Goal: Transaction & Acquisition: Purchase product/service

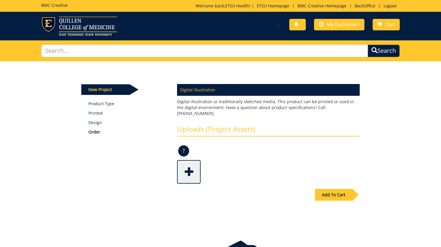
scroll to position [11, 0]
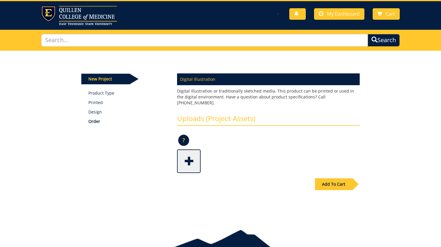
click at [189, 152] on span at bounding box center [190, 160] width 24 height 21
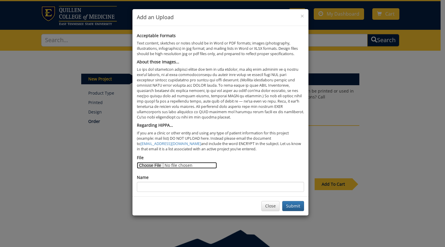
click at [156, 163] on input "File" at bounding box center [177, 165] width 80 height 6
type input "C:\fakepath\Icons - Admissions.docx"
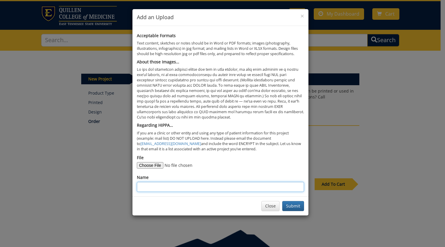
click at [156, 189] on input "Name" at bounding box center [220, 187] width 167 height 10
type input "I"
type input "Icon Development"
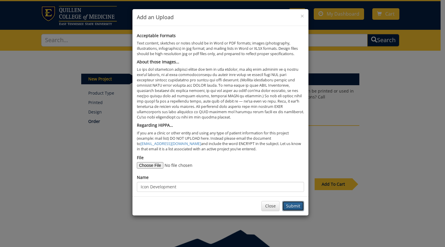
click at [295, 207] on button "Submit" at bounding box center [293, 206] width 22 height 10
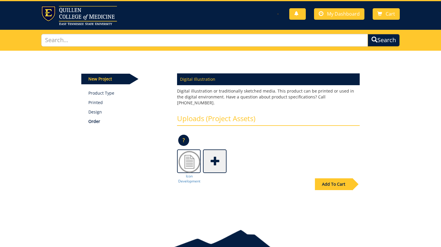
click at [346, 179] on div "Add To Cart" at bounding box center [333, 184] width 37 height 12
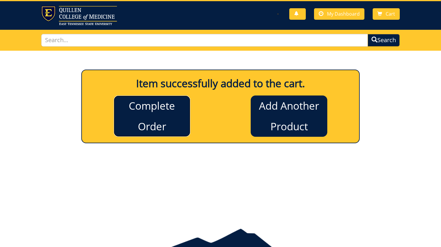
click at [167, 125] on link "Complete Order" at bounding box center [152, 115] width 77 height 41
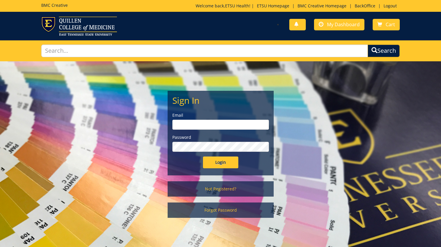
type input "etsuhealthprojects@etsu.edu"
click at [229, 165] on input "Login" at bounding box center [220, 162] width 35 height 12
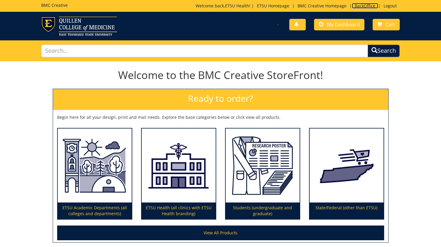
click at [361, 6] on link "BackOffice" at bounding box center [365, 6] width 27 height 6
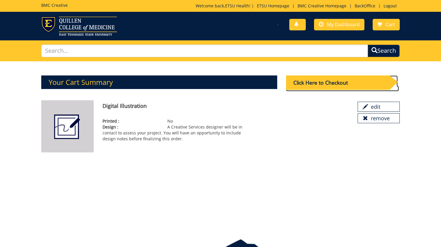
click at [334, 85] on div "Click Here to Checkout" at bounding box center [337, 82] width 103 height 14
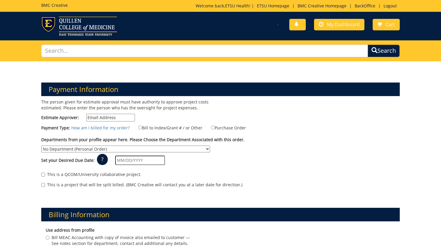
click at [105, 117] on input "Estimate Approver:" at bounding box center [110, 118] width 49 height 8
type input "earlykl@etsu.edu"
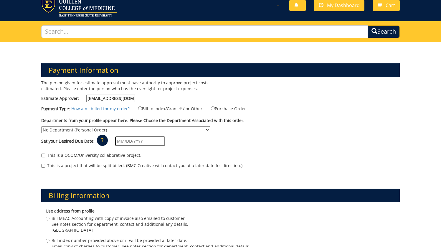
scroll to position [19, 0]
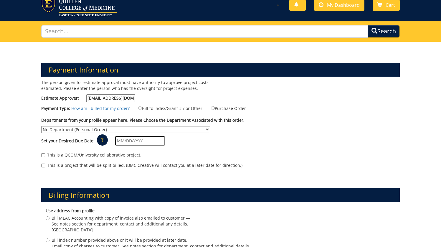
click at [107, 99] on input "earlykl@etsu.edu" at bounding box center [110, 98] width 49 height 8
type input "s"
type input "earlykl@etsu.edu"
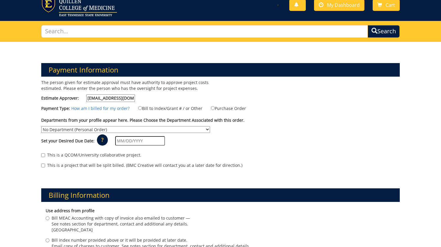
click at [158, 110] on label "Bill to Index/Grant # / or Other" at bounding box center [167, 108] width 72 height 6
click at [142, 110] on input "Bill to Index/Grant # / or Other" at bounding box center [140, 108] width 4 height 4
radio input "true"
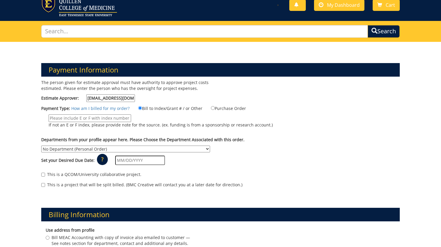
click at [118, 117] on input "If not an E or F index, please provide note for the source. (ex. funding is fro…" at bounding box center [90, 118] width 82 height 8
type input "n/a"
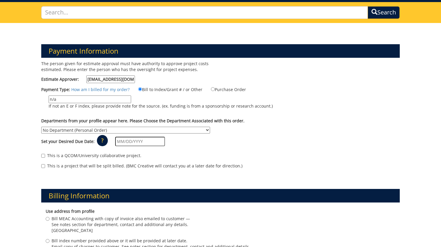
scroll to position [43, 0]
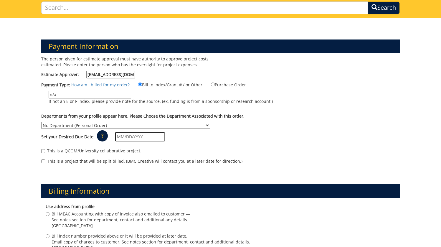
click at [133, 124] on select "No Department (Personal Order) Academic Affairs COM Anatomy and Cell Biology Bi…" at bounding box center [125, 125] width 169 height 7
select select "171"
click at [41, 122] on select "No Department (Personal Order) Academic Affairs COM Anatomy and Cell Biology Bi…" at bounding box center [125, 125] width 169 height 7
click at [124, 140] on input "text" at bounding box center [140, 136] width 50 height 9
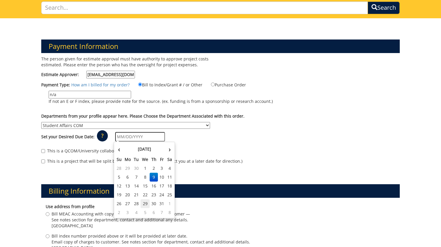
click at [143, 204] on td "29" at bounding box center [145, 203] width 9 height 9
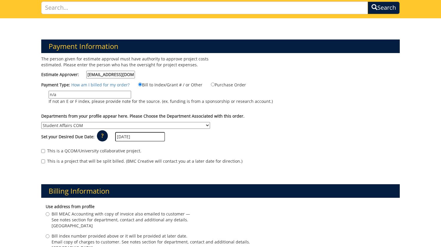
click at [141, 141] on input "[DATE]" at bounding box center [140, 136] width 50 height 9
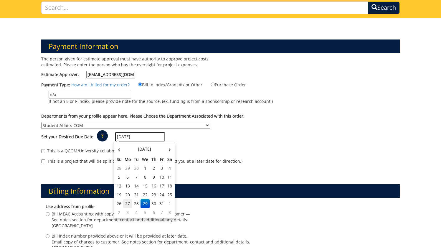
click at [129, 205] on td "27" at bounding box center [127, 203] width 9 height 9
type input "[DATE]"
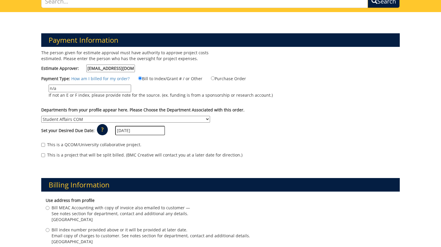
scroll to position [51, 0]
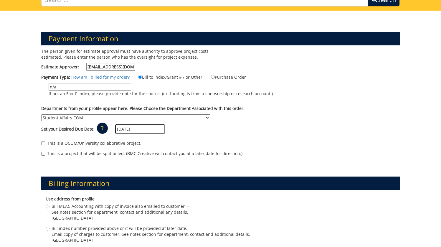
click at [73, 144] on label "This is a QCOM/University collaborative project." at bounding box center [91, 143] width 100 height 6
click at [45, 144] on input "This is a QCOM/University collaborative project." at bounding box center [43, 143] width 4 height 4
checkbox input "true"
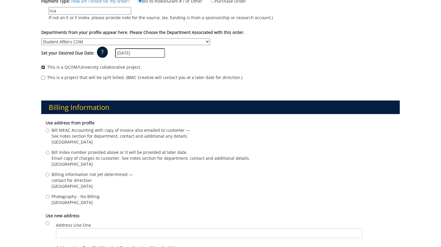
scroll to position [136, 0]
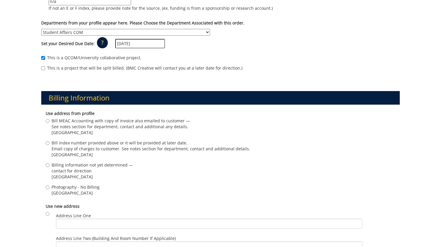
click at [68, 171] on span "contact for direction" at bounding box center [92, 171] width 81 height 6
click at [49, 167] on input "Billing information not yet determined — contact for direction Johnson City , T…" at bounding box center [48, 165] width 4 height 4
radio input "true"
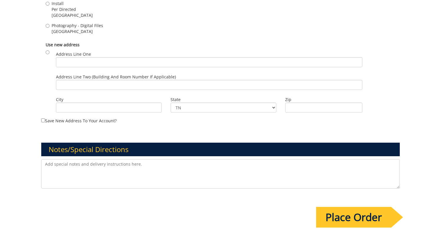
scroll to position [660, 0]
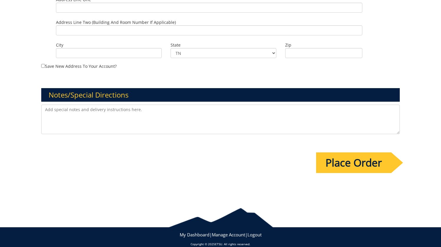
click at [69, 117] on textarea at bounding box center [220, 119] width 359 height 29
type textarea "C"
click at [217, 111] on textarea "Please create a visual icon/symbol for each one in the document uploaded in ass…" at bounding box center [220, 119] width 359 height 29
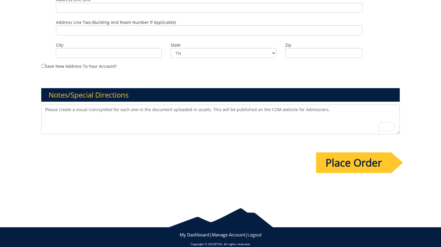
scroll to position [659, 0]
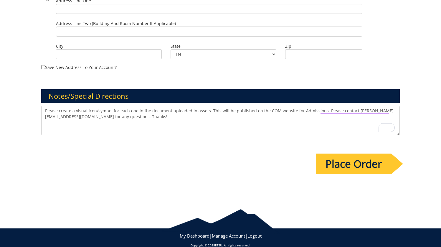
type textarea "Please create a visual icon/symbol for each one in the document uploaded in ass…"
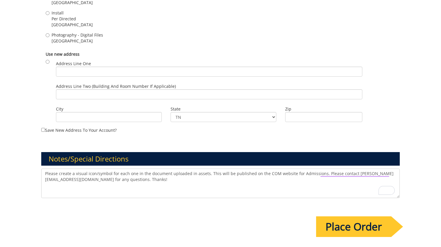
scroll to position [597, 0]
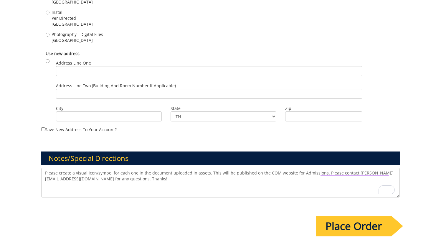
click at [346, 227] on input "Place Order" at bounding box center [353, 226] width 75 height 21
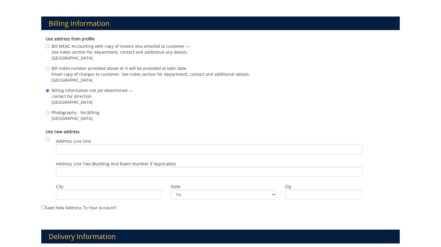
scroll to position [248, 0]
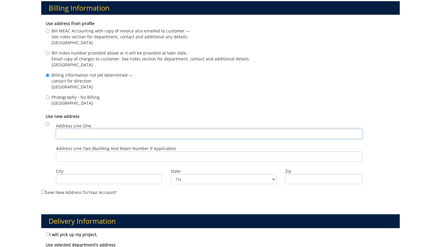
click at [77, 132] on input "Address Line One" at bounding box center [209, 134] width 306 height 10
click at [165, 113] on label "Use new address" at bounding box center [221, 116] width 350 height 6
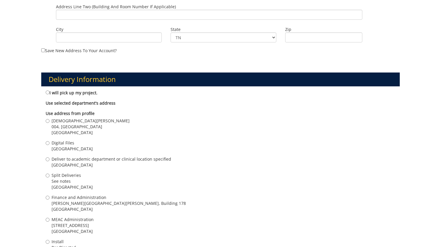
scroll to position [396, 0]
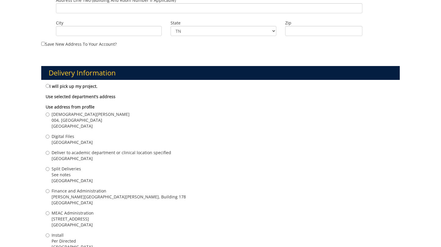
click at [63, 88] on label "I will pick up my project." at bounding box center [72, 86] width 52 height 6
click at [49, 88] on input "I will pick up my project." at bounding box center [48, 86] width 4 height 4
radio input "true"
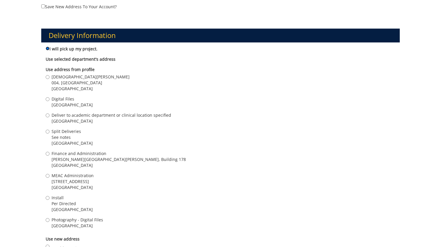
scroll to position [435, 0]
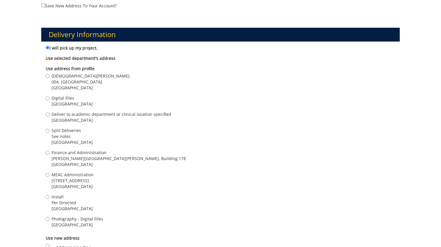
click at [64, 102] on span "Johnson City , TN 37601" at bounding box center [72, 104] width 41 height 6
click at [49, 100] on input "Digital Files Johnson City , TN 37601" at bounding box center [48, 98] width 4 height 4
radio input "true"
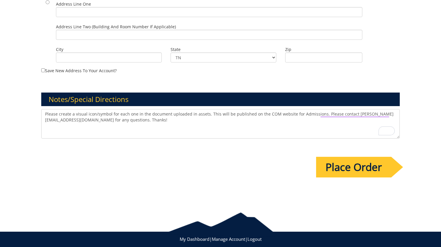
scroll to position [690, 0]
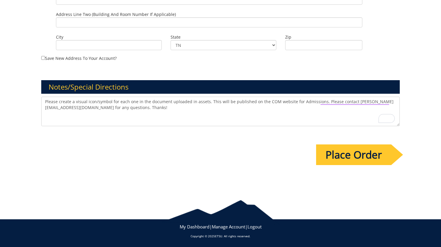
click at [355, 151] on input "Place Order" at bounding box center [353, 154] width 75 height 21
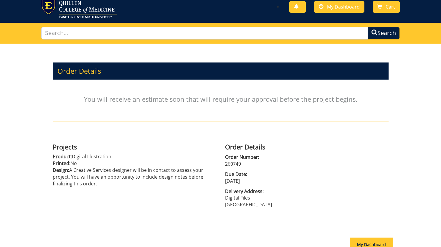
scroll to position [80, 0]
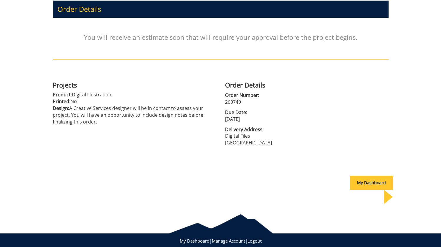
click at [235, 103] on p "260749" at bounding box center [306, 102] width 163 height 7
copy div "260749"
click at [370, 180] on div "My Dashboard" at bounding box center [371, 183] width 43 height 14
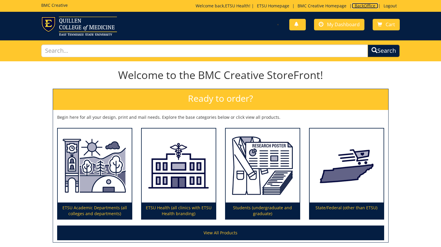
click at [360, 8] on link "BackOffice" at bounding box center [365, 6] width 27 height 6
